Goal: Information Seeking & Learning: Check status

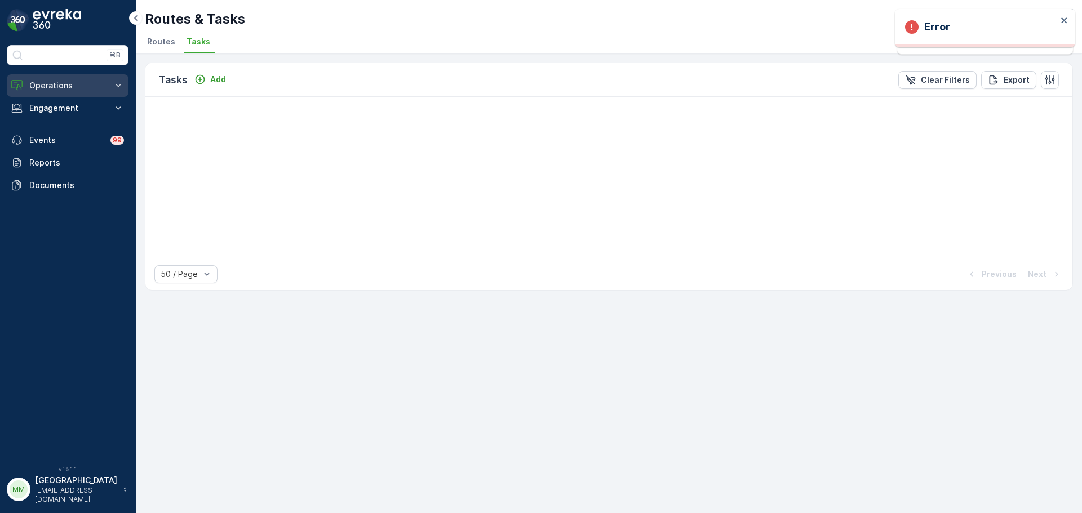
click at [73, 85] on p "Operations" at bounding box center [67, 85] width 77 height 11
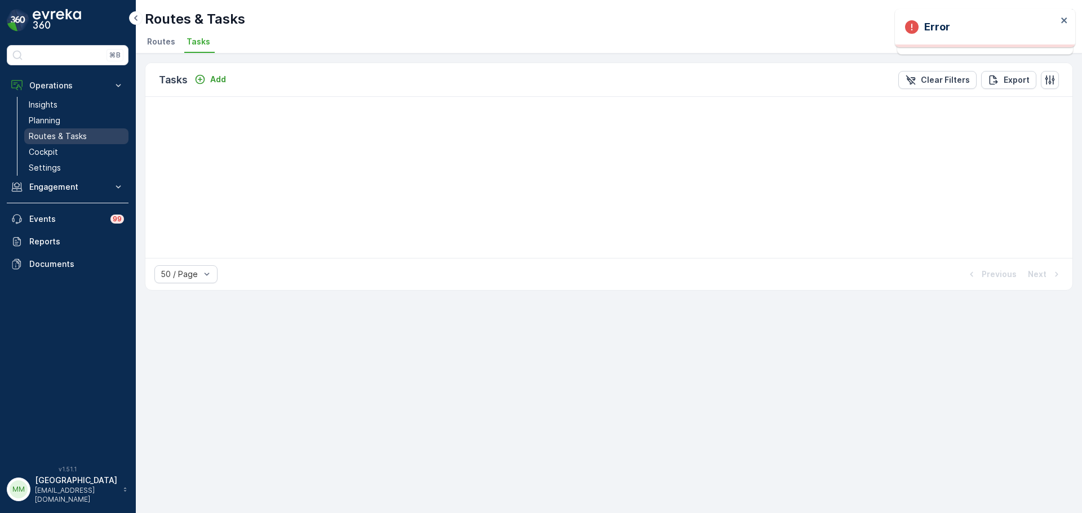
click at [78, 130] on link "Routes & Tasks" at bounding box center [76, 136] width 104 height 16
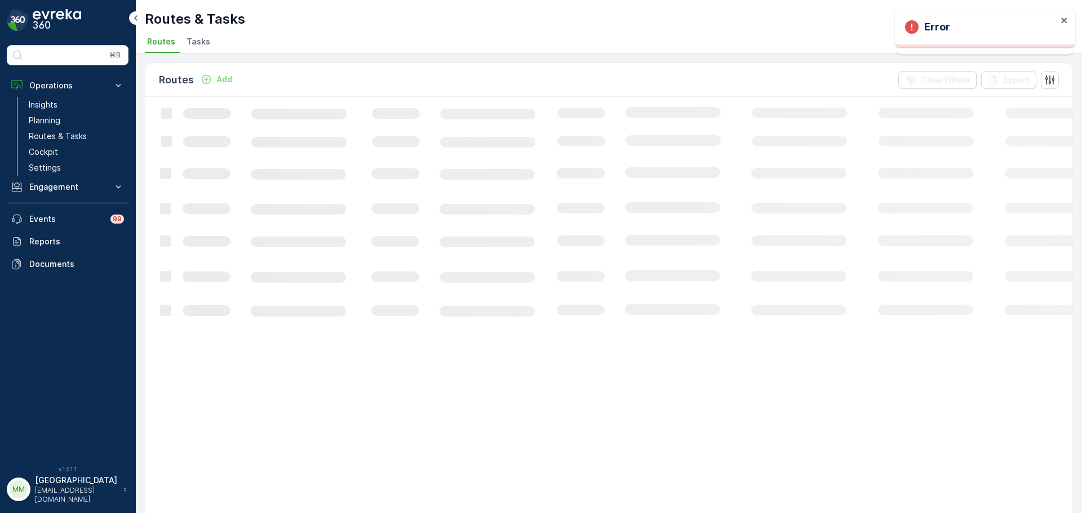
click at [201, 36] on span "Tasks" at bounding box center [199, 41] width 24 height 11
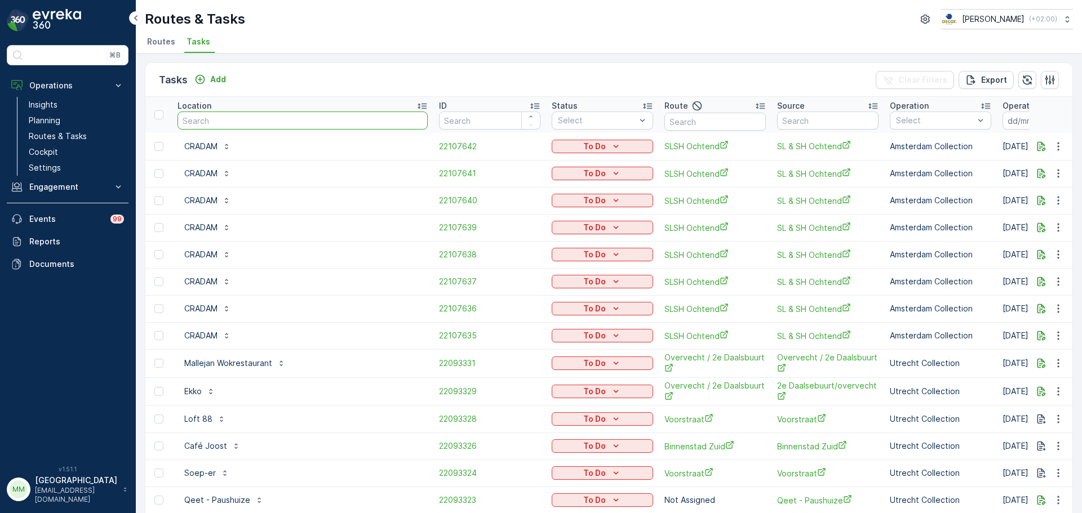
click at [241, 115] on input "text" at bounding box center [303, 121] width 250 height 18
type input "cnb"
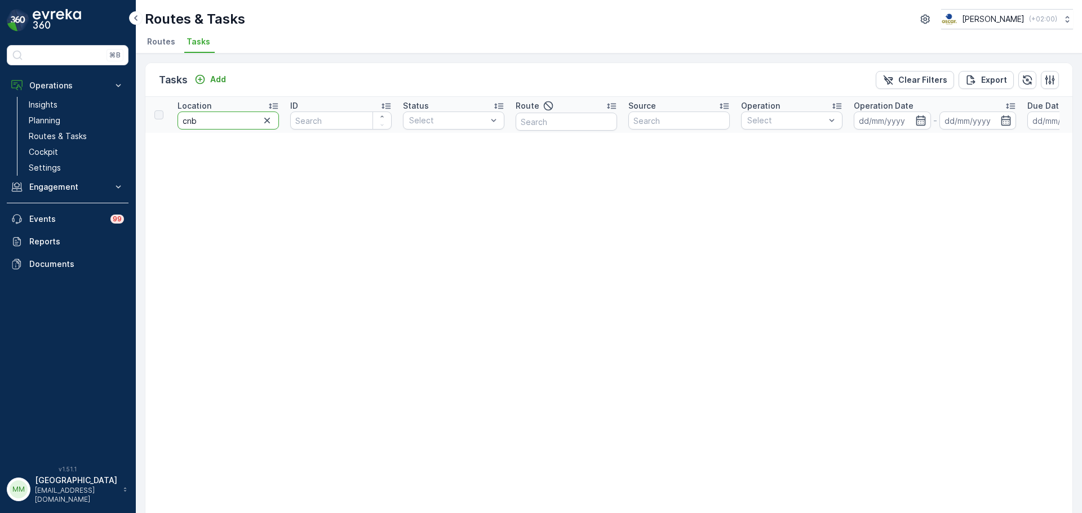
click at [228, 122] on input "cnb" at bounding box center [228, 121] width 101 height 18
type input "c"
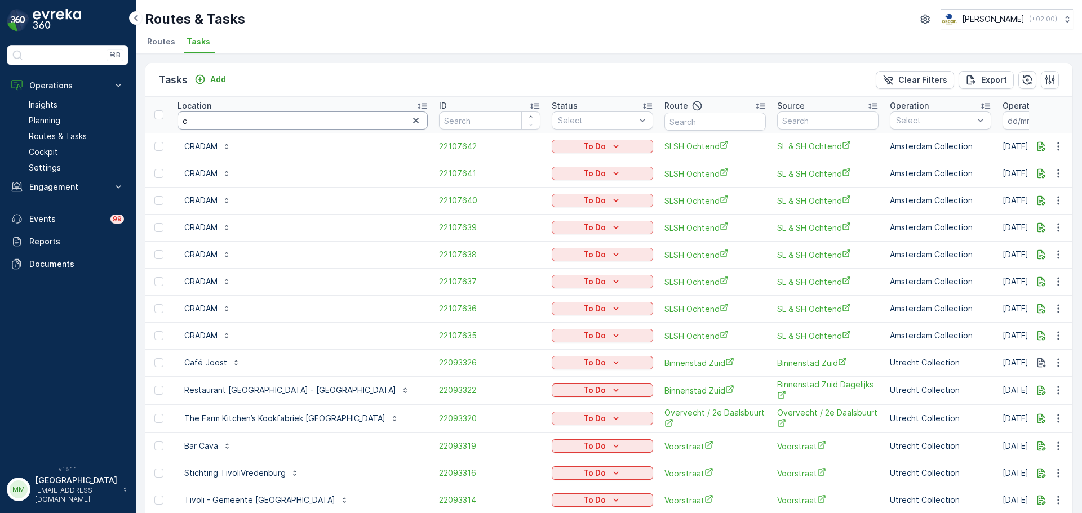
drag, startPoint x: 213, startPoint y: 117, endPoint x: 203, endPoint y: 112, distance: 11.3
click at [213, 117] on input "c" at bounding box center [303, 121] width 250 height 18
type input "cbre"
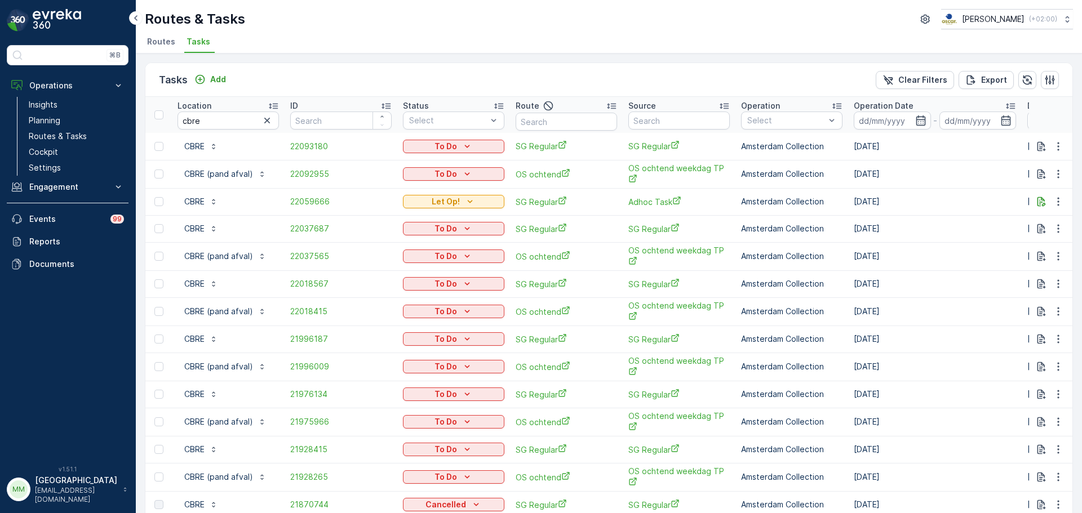
click at [46, 21] on img at bounding box center [57, 20] width 48 height 23
click at [46, 20] on img at bounding box center [57, 20] width 48 height 23
drag, startPoint x: 236, startPoint y: 121, endPoint x: 118, endPoint y: 128, distance: 118.0
click at [118, 128] on div "⌘B Operations Insights Planning Routes & Tasks Cockpit Settings Engagement Insi…" at bounding box center [541, 256] width 1082 height 513
type input "rino"
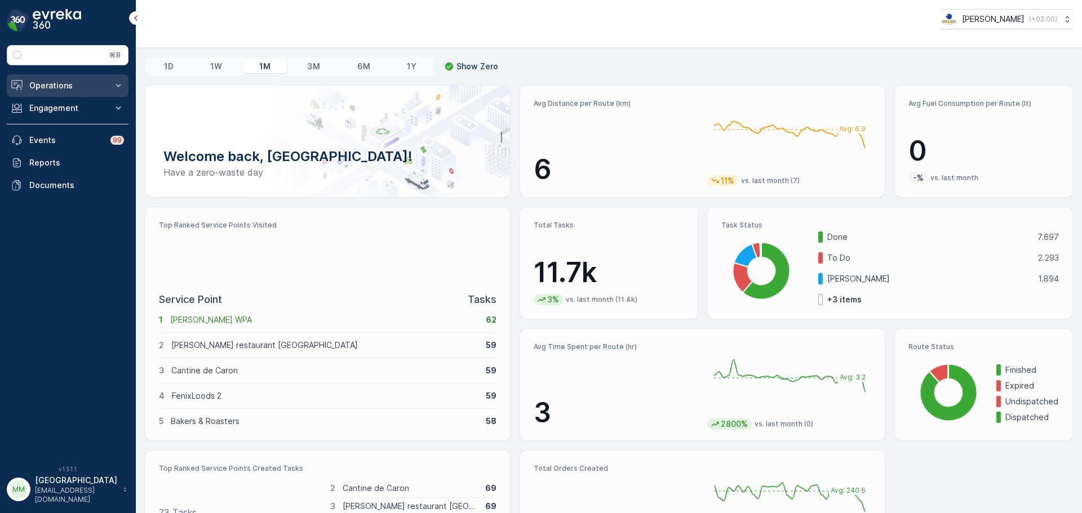
click at [52, 90] on p "Operations" at bounding box center [67, 85] width 77 height 11
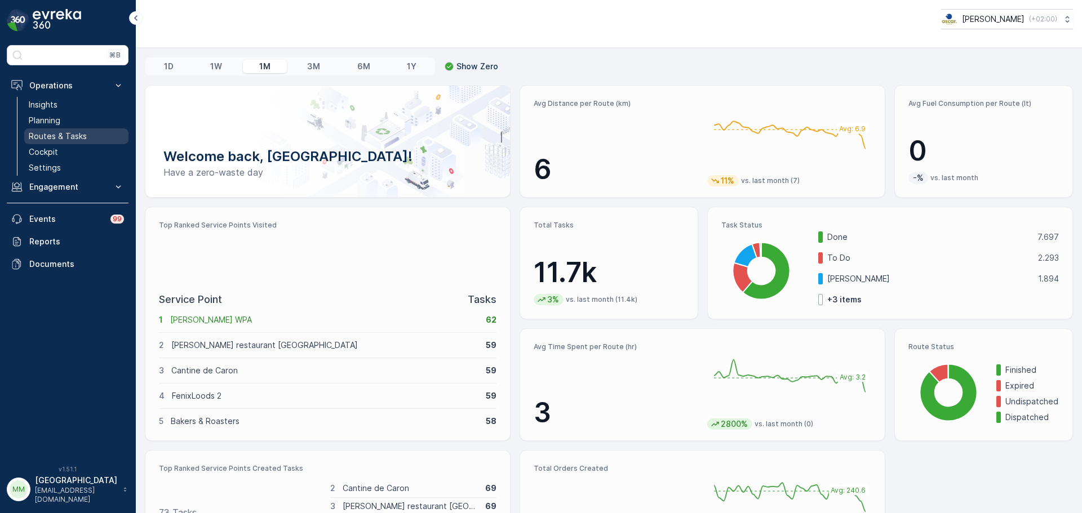
click at [86, 140] on link "Routes & Tasks" at bounding box center [76, 136] width 104 height 16
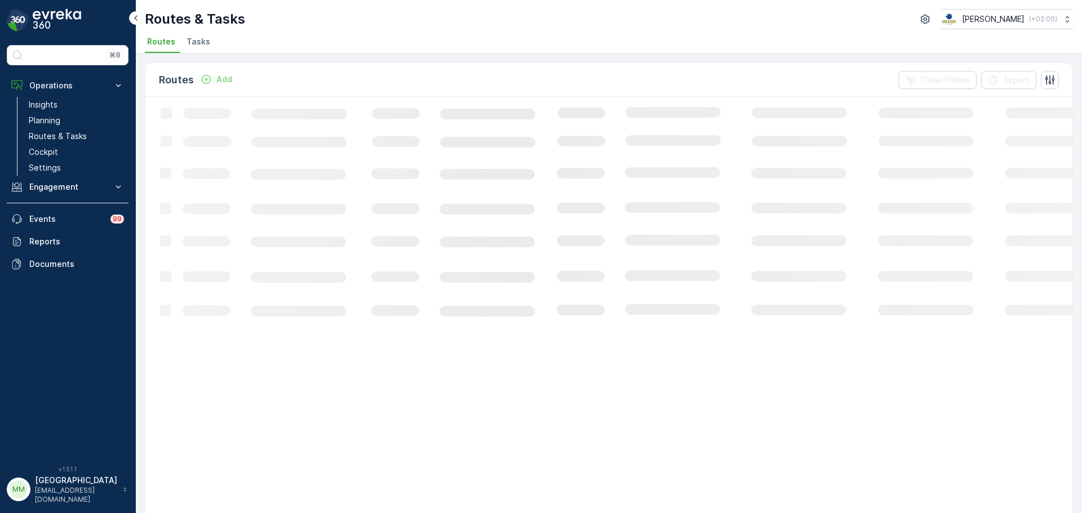
click at [199, 47] on span "Tasks" at bounding box center [199, 41] width 24 height 11
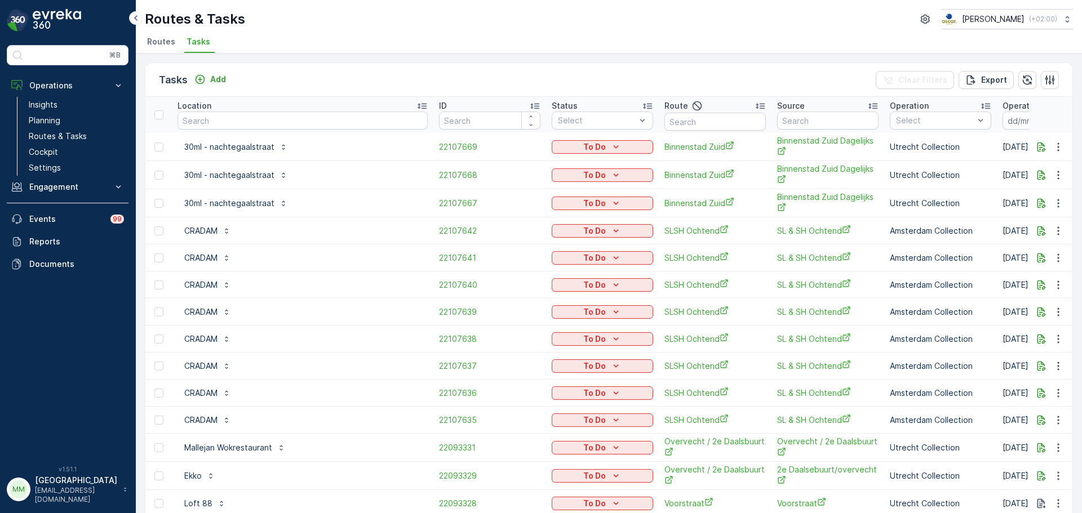
click at [664, 120] on input "text" at bounding box center [714, 122] width 101 height 18
type input "cs"
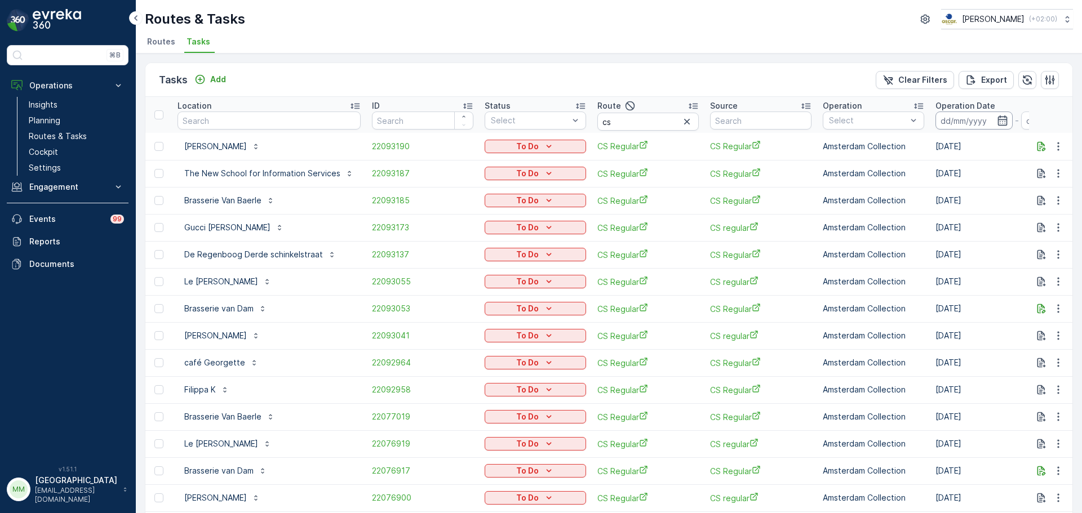
click at [949, 118] on input at bounding box center [974, 121] width 77 height 18
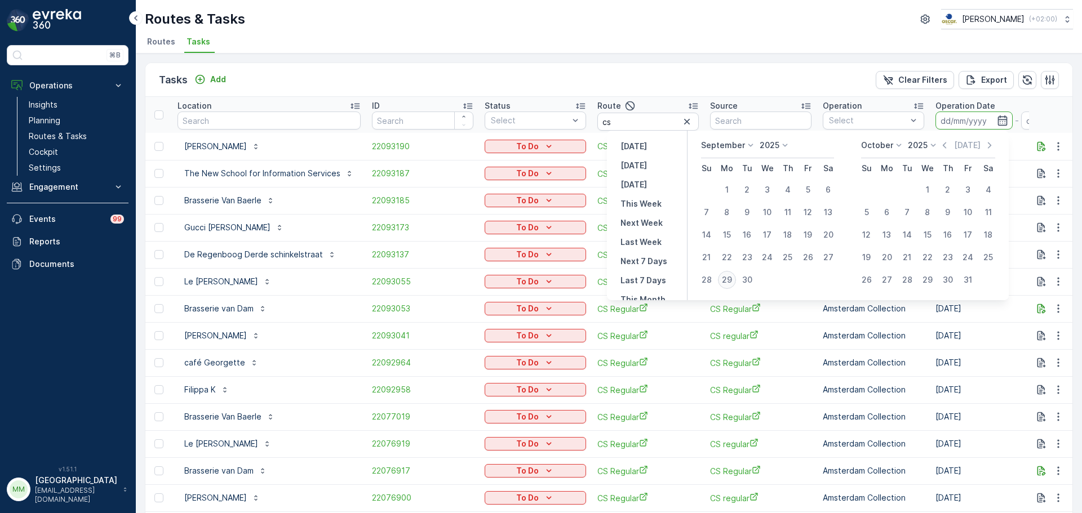
click at [730, 277] on div "29" at bounding box center [727, 280] width 18 height 18
type input "[DATE]"
click at [730, 277] on div "29" at bounding box center [727, 280] width 18 height 18
type input "[DATE]"
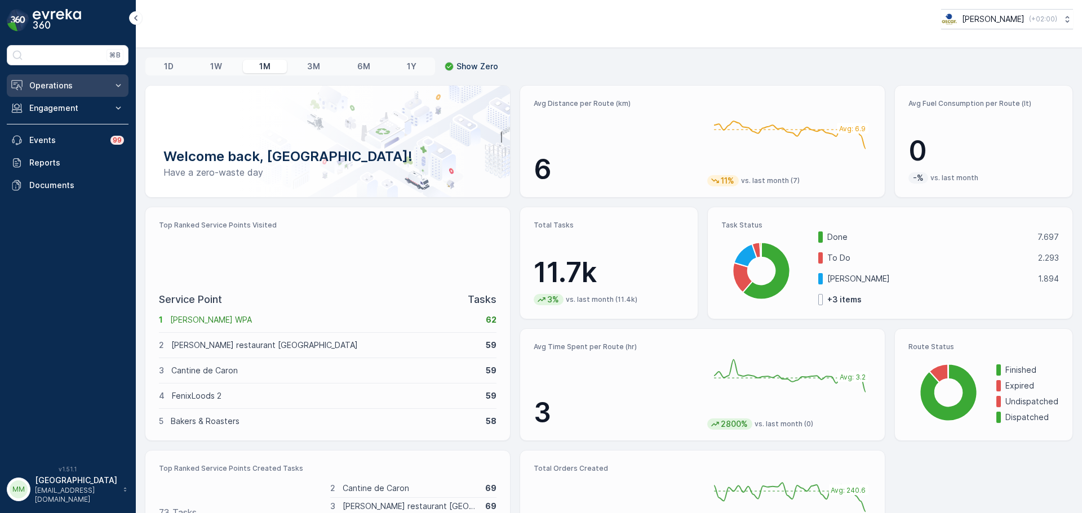
click at [55, 83] on p "Operations" at bounding box center [67, 85] width 77 height 11
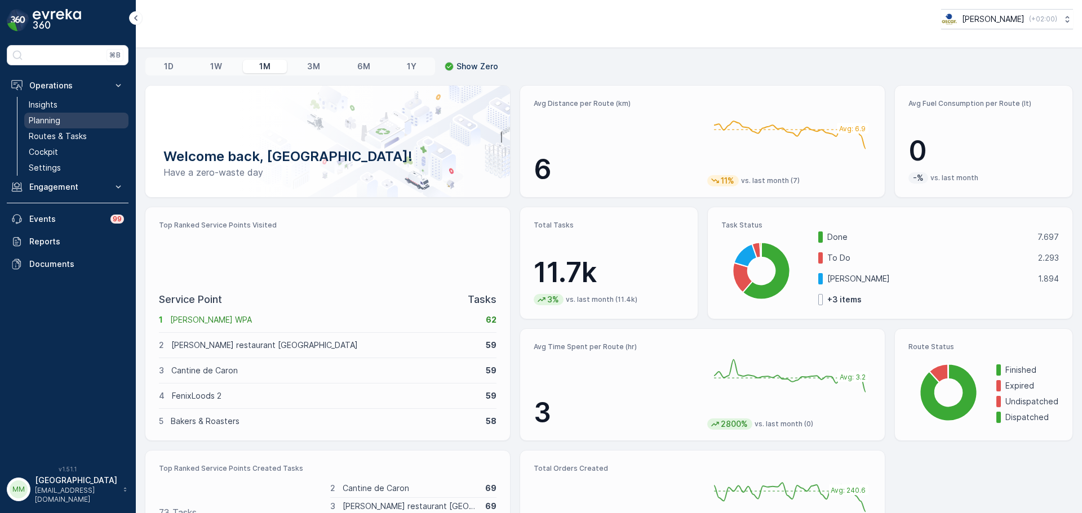
click at [63, 117] on link "Planning" at bounding box center [76, 121] width 104 height 16
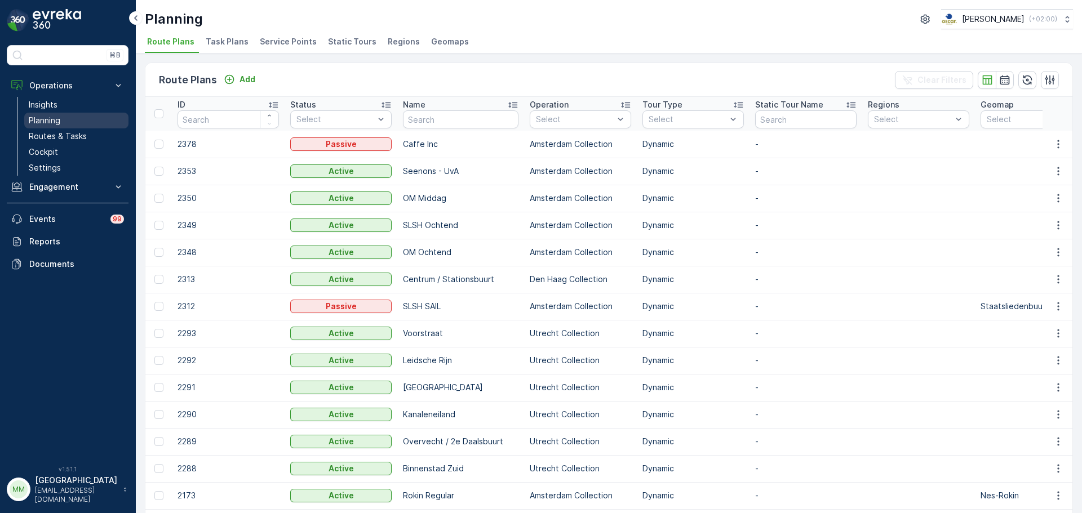
click at [82, 118] on link "Planning" at bounding box center [76, 121] width 104 height 16
click at [234, 43] on span "Task Plans" at bounding box center [227, 41] width 43 height 11
